Goal: Find specific page/section

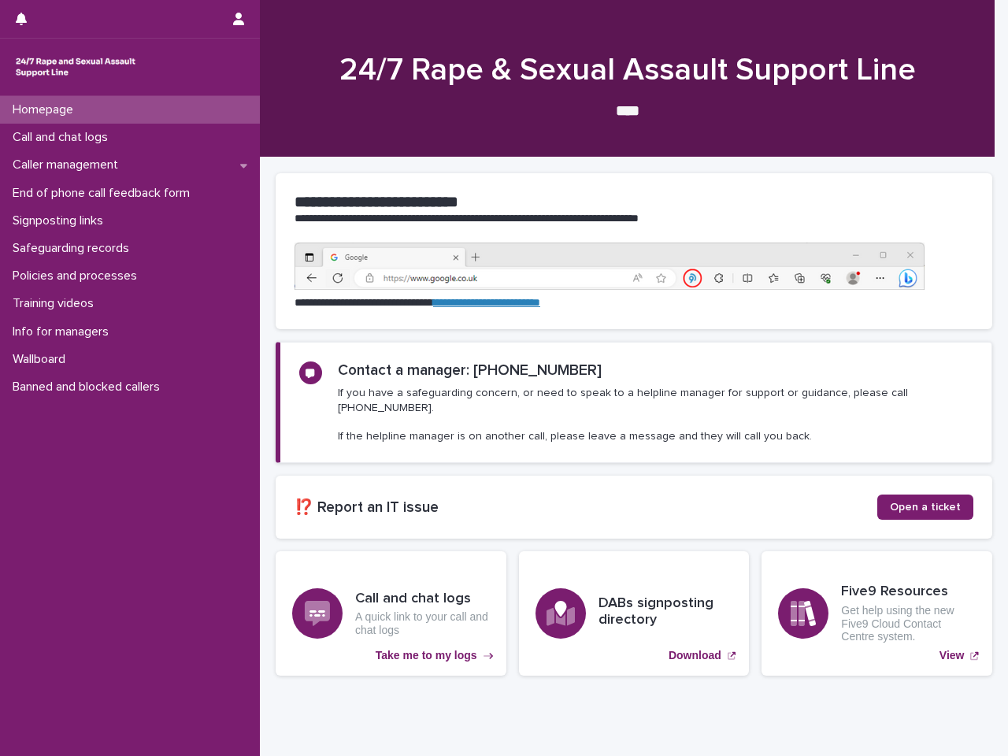
click at [117, 19] on div at bounding box center [117, 19] width 202 height 38
click at [26, 24] on icon "button" at bounding box center [21, 19] width 11 height 13
click at [242, 19] on icon "button" at bounding box center [238, 19] width 11 height 13
click at [627, 79] on div at bounding box center [504, 378] width 1008 height 756
